Goal: Information Seeking & Learning: Learn about a topic

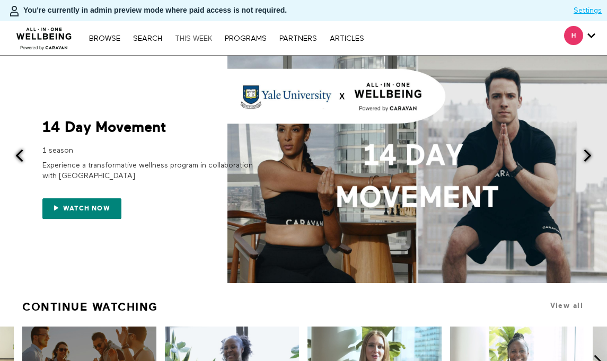
click at [193, 35] on link "THIS WEEK" at bounding box center [194, 38] width 48 height 7
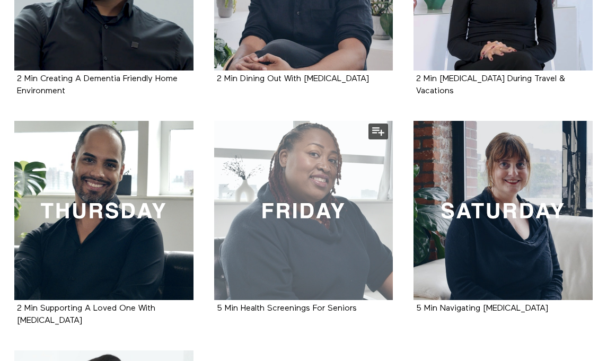
scroll to position [371, 0]
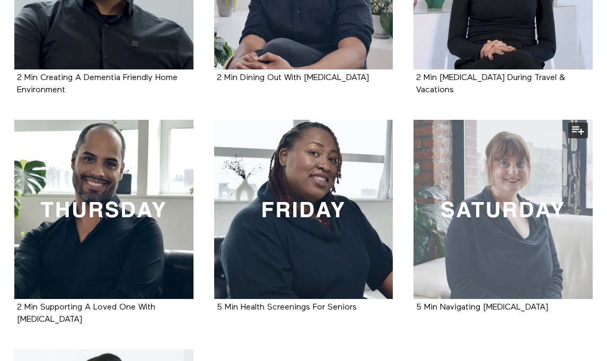
click at [564, 220] on div at bounding box center [502, 209] width 179 height 179
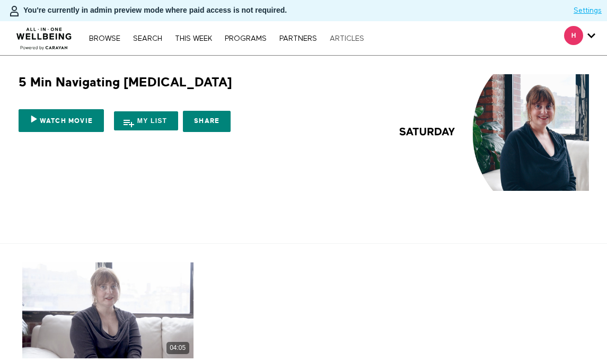
click at [352, 37] on link "ARTICLES" at bounding box center [346, 38] width 45 height 7
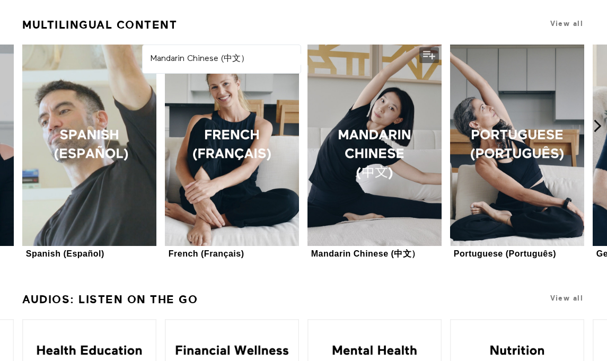
scroll to position [1070, 0]
